Goal: Check status: Check status

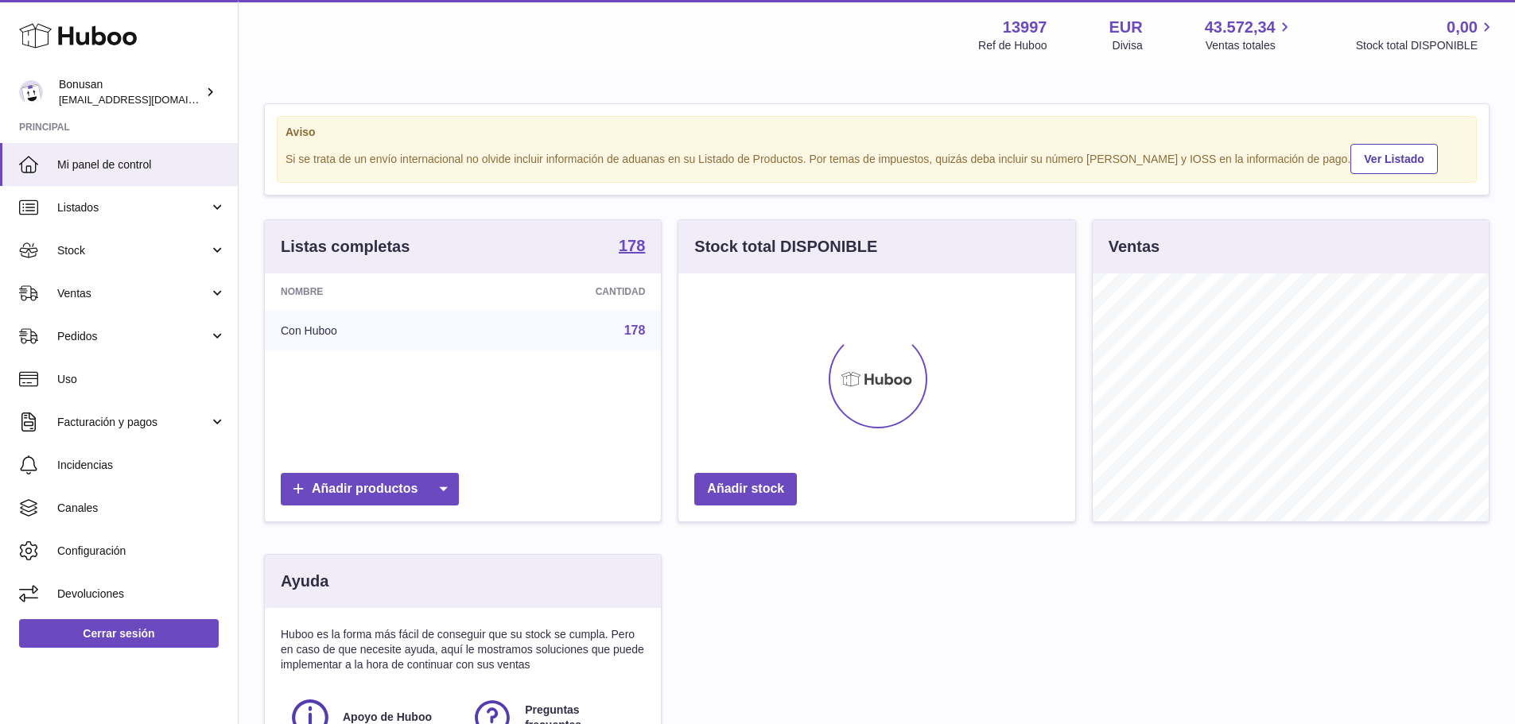
scroll to position [248, 401]
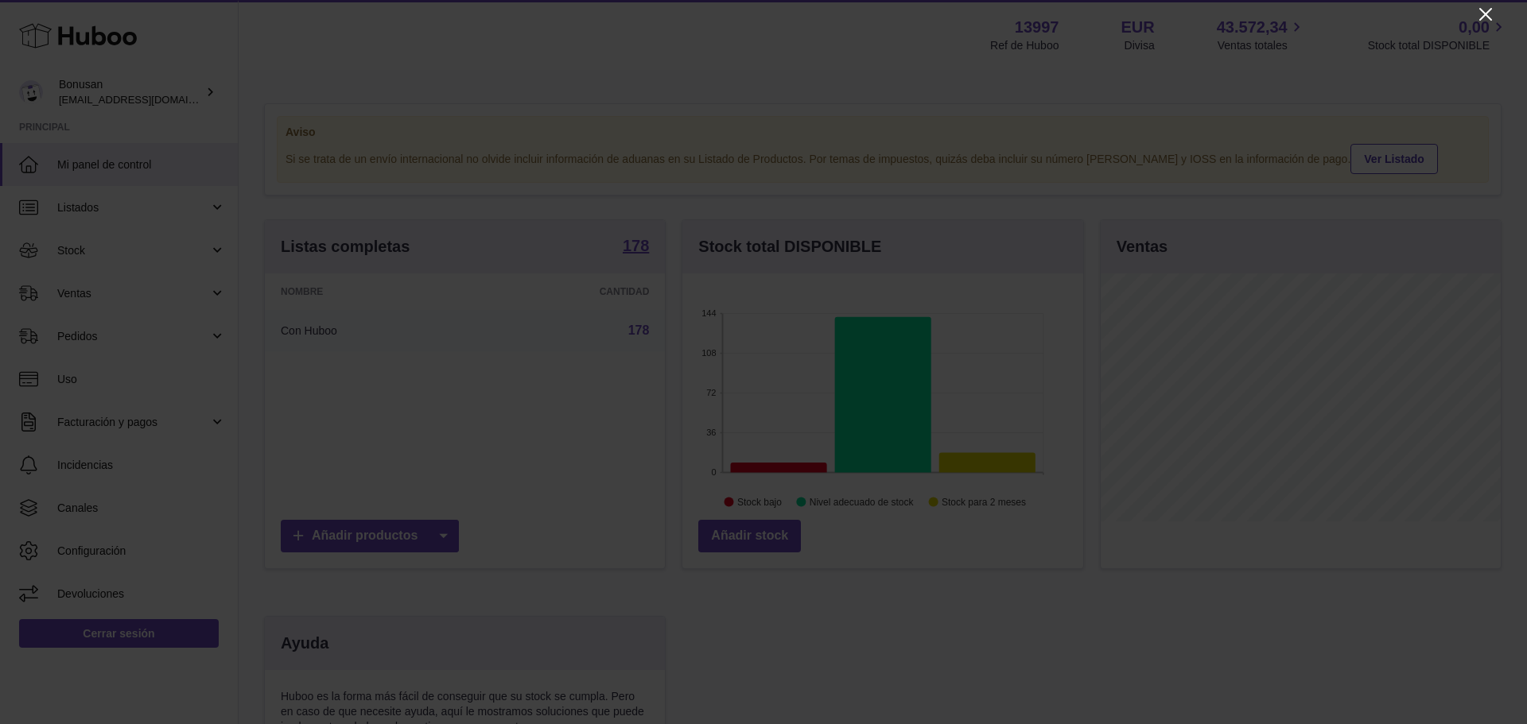
click at [1486, 17] on icon "Close" at bounding box center [1485, 14] width 19 height 19
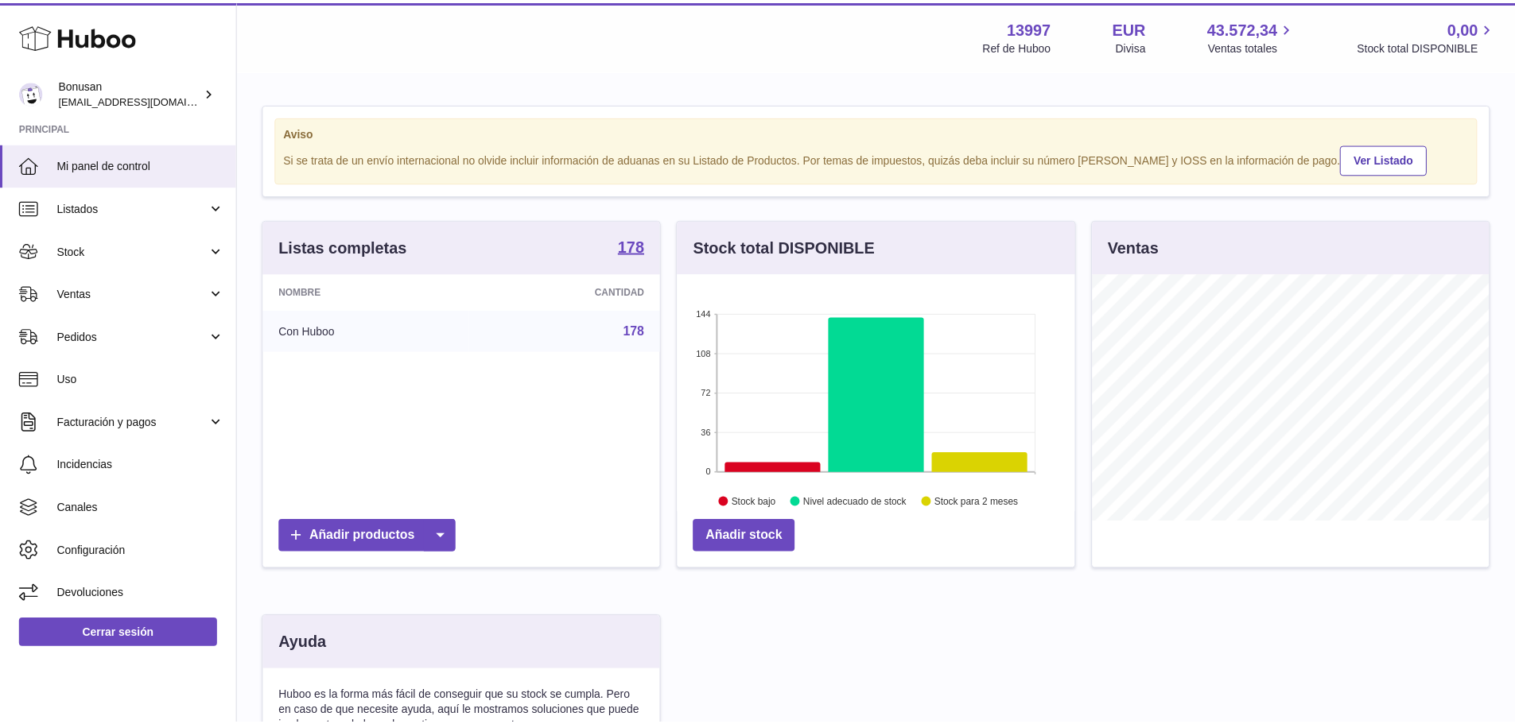
scroll to position [795005, 794857]
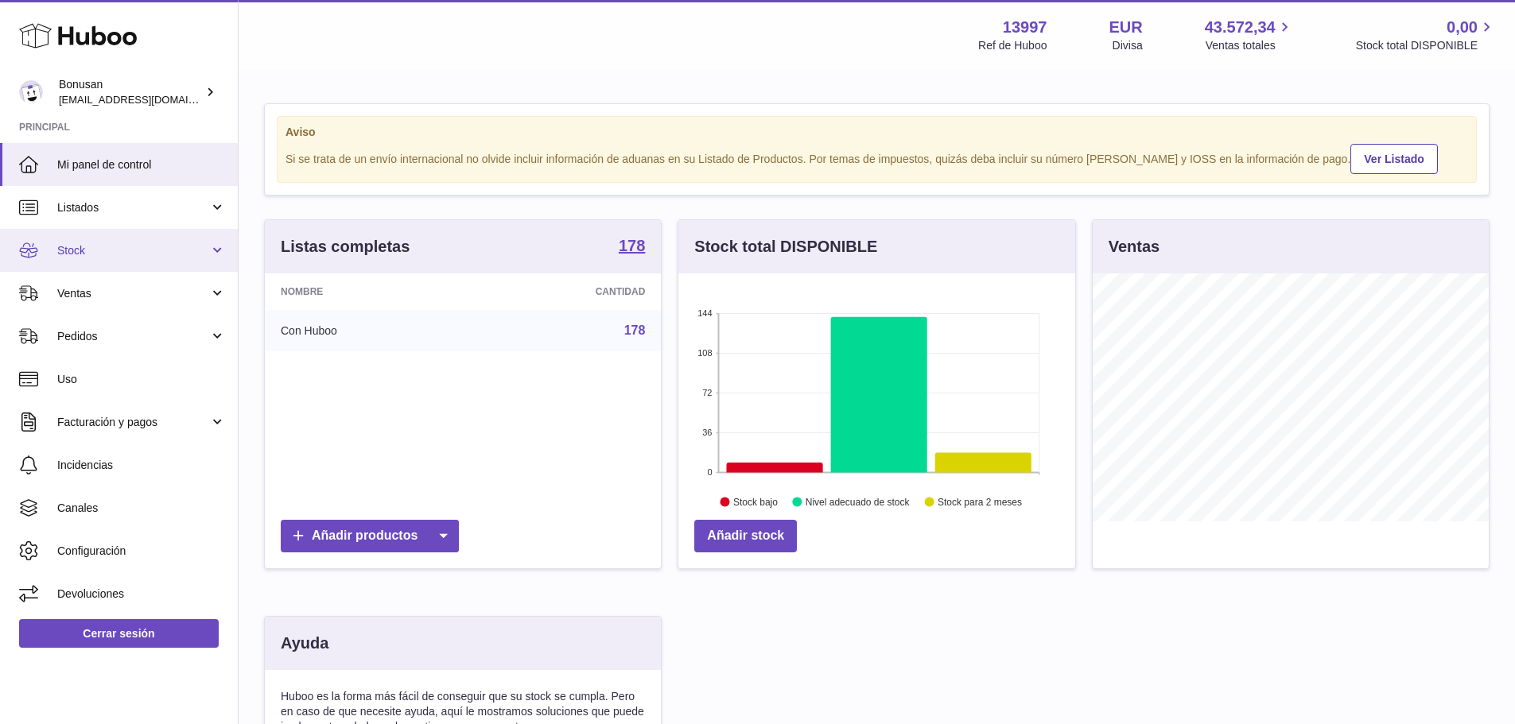
click at [80, 247] on span "Stock" at bounding box center [133, 250] width 152 height 15
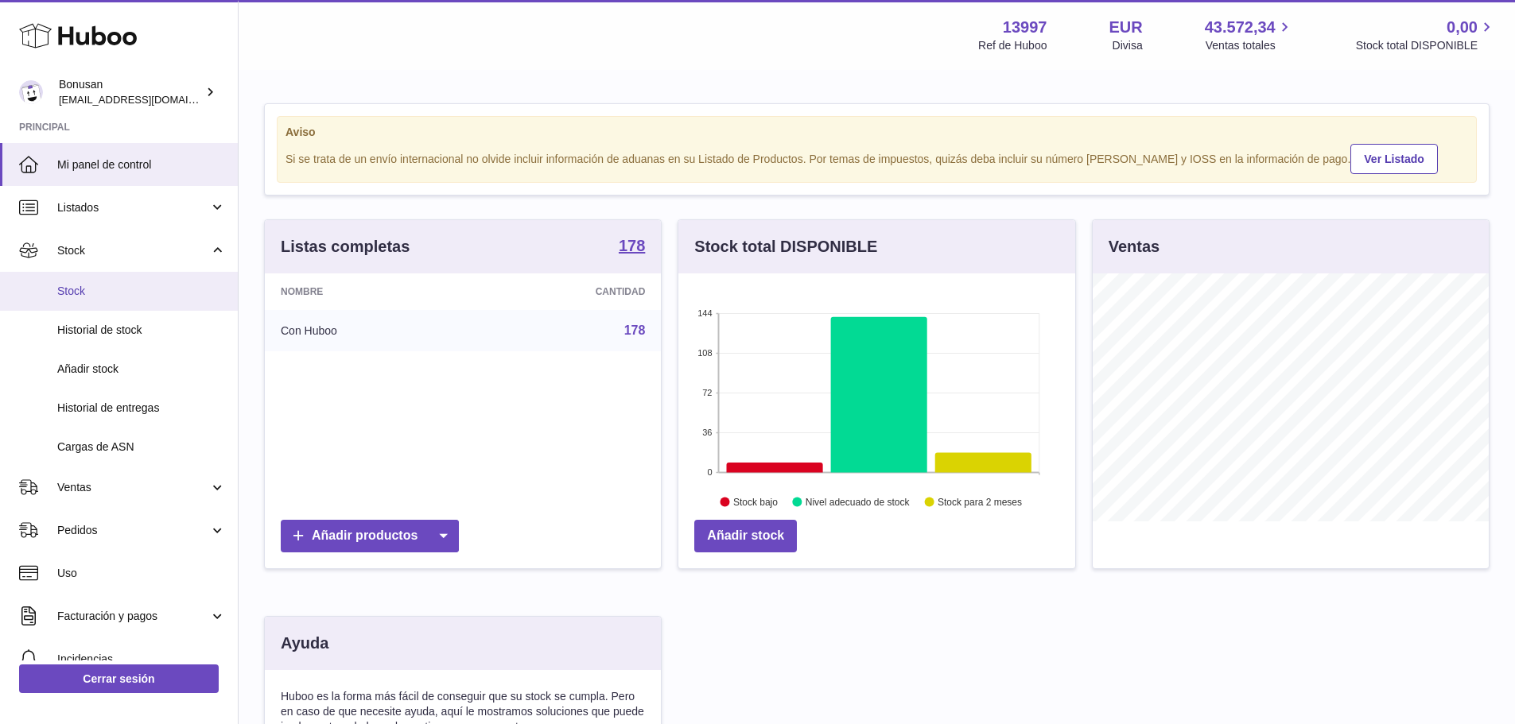
click at [81, 289] on span "Stock" at bounding box center [141, 291] width 169 height 15
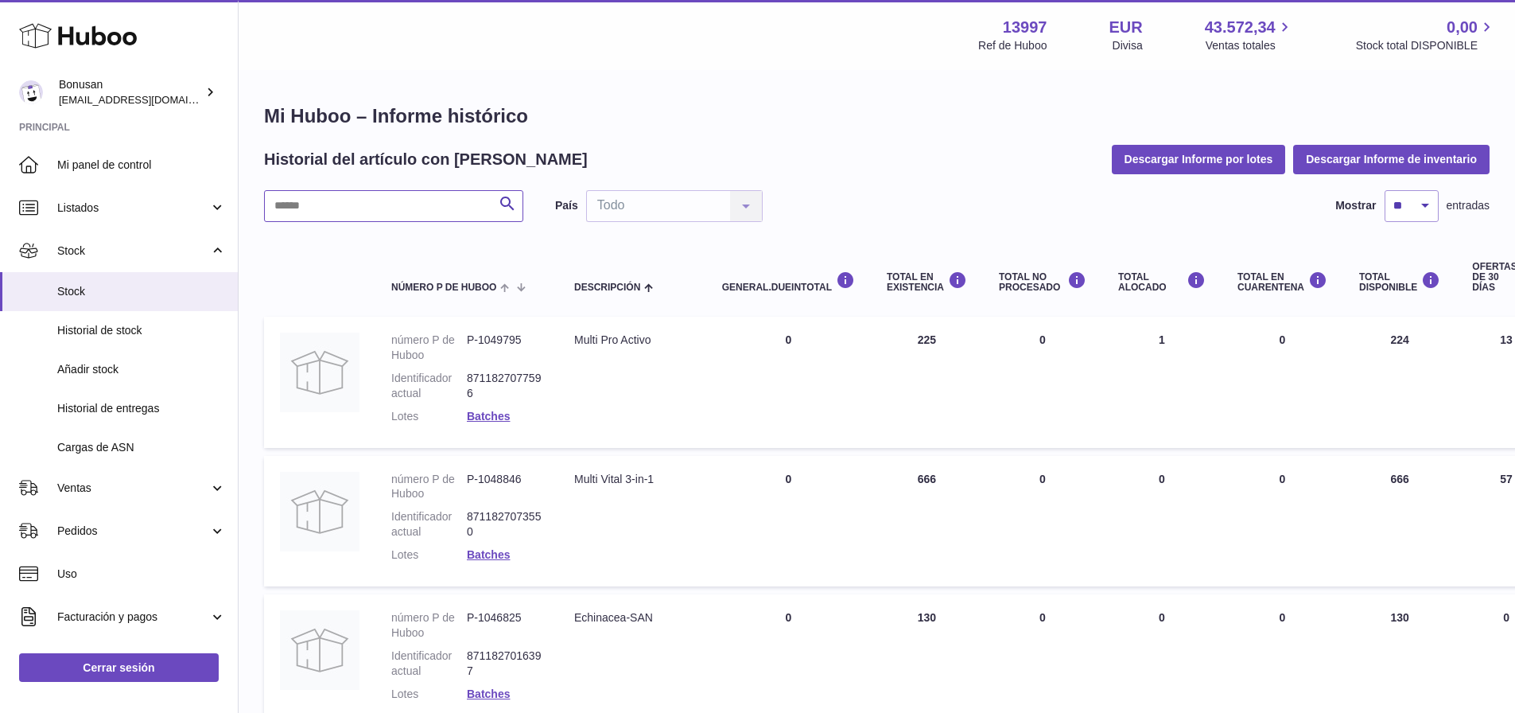
click at [324, 204] on input "text" at bounding box center [393, 206] width 259 height 32
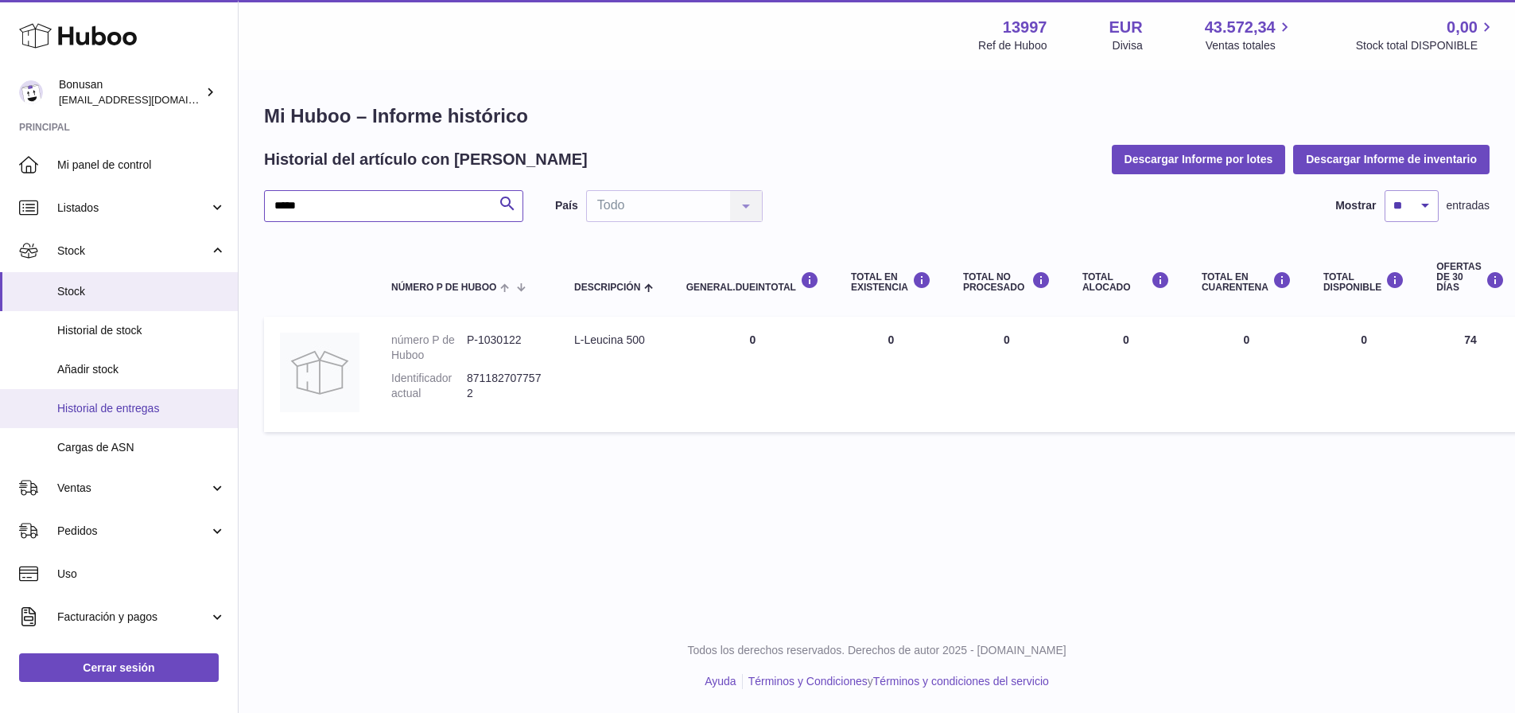
type input "*****"
click at [134, 410] on span "Historial de entregas" at bounding box center [141, 408] width 169 height 15
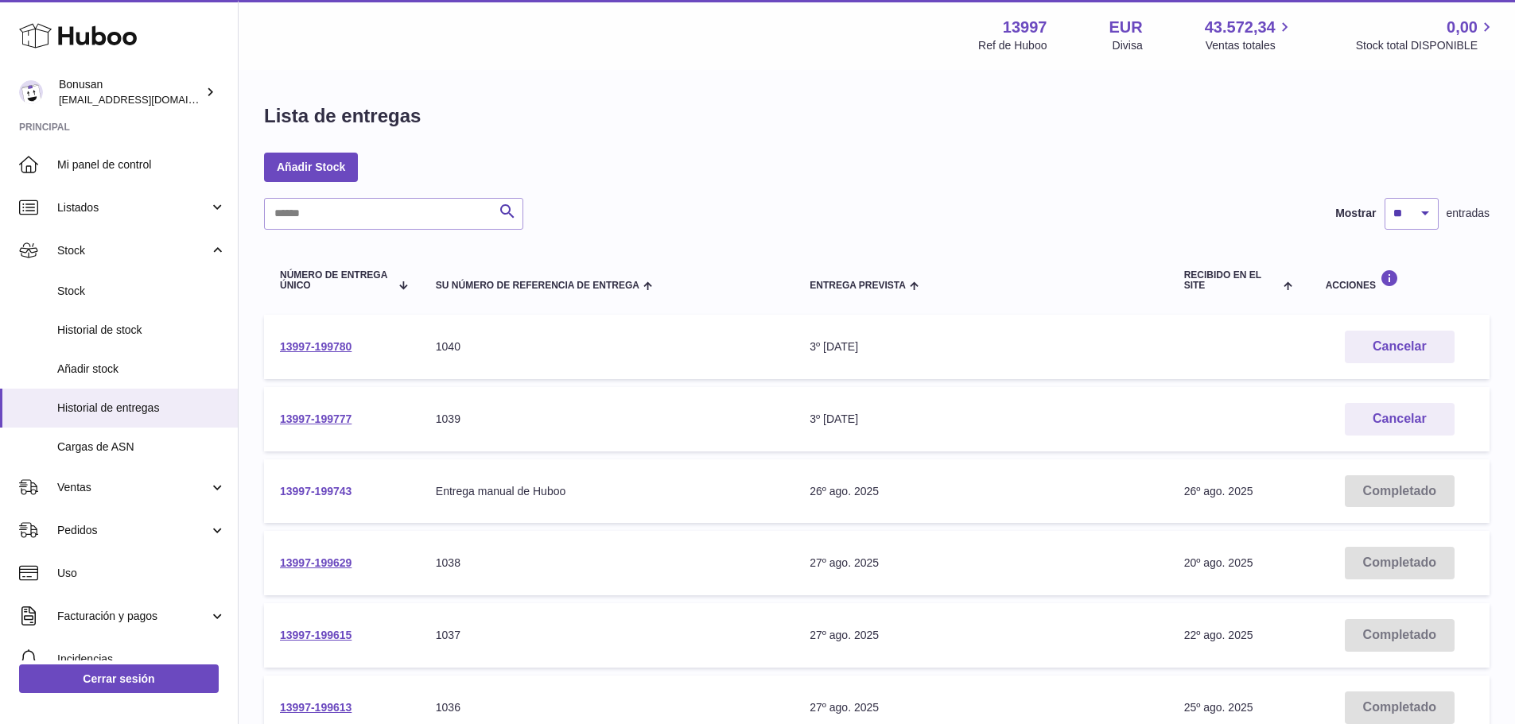
click at [314, 491] on link "13997-199743" at bounding box center [316, 491] width 72 height 13
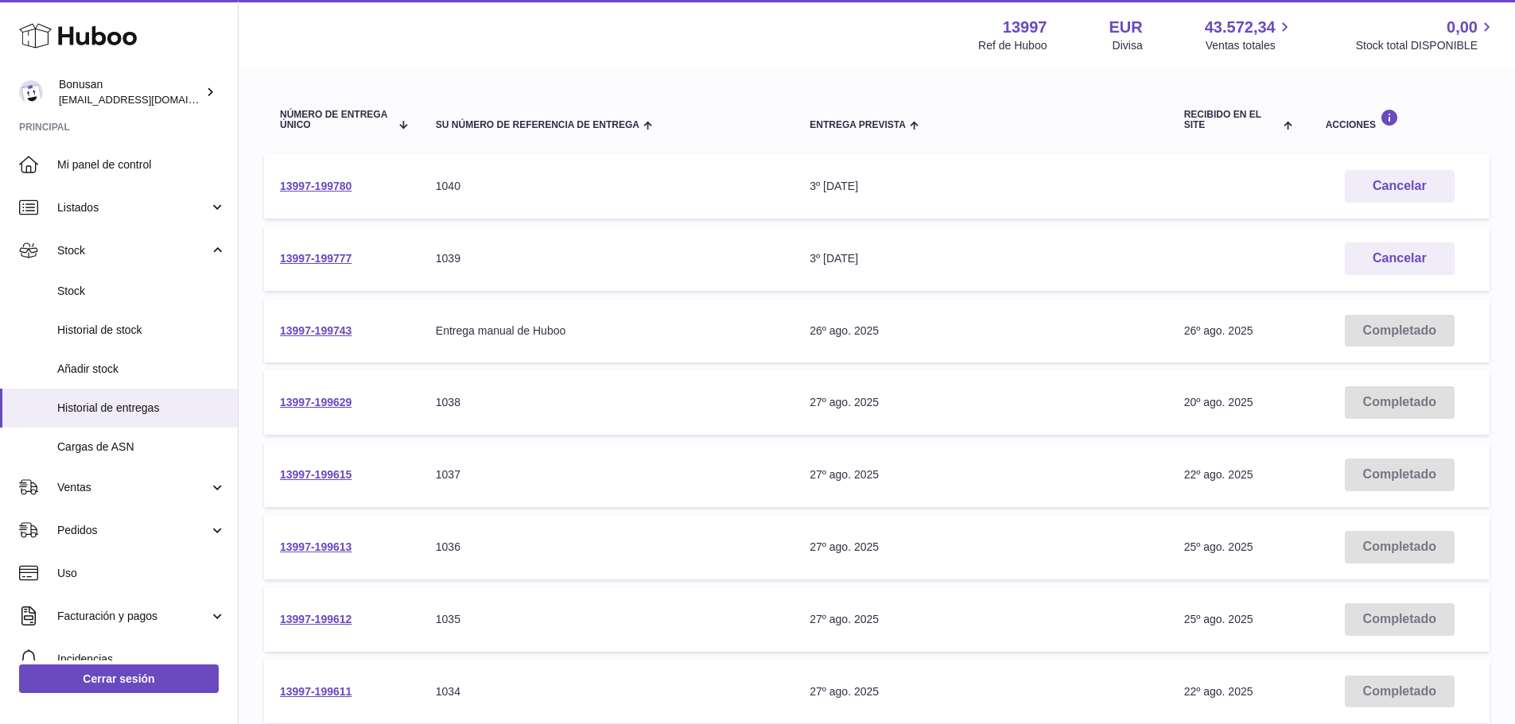
scroll to position [81, 0]
